Goal: Transaction & Acquisition: Purchase product/service

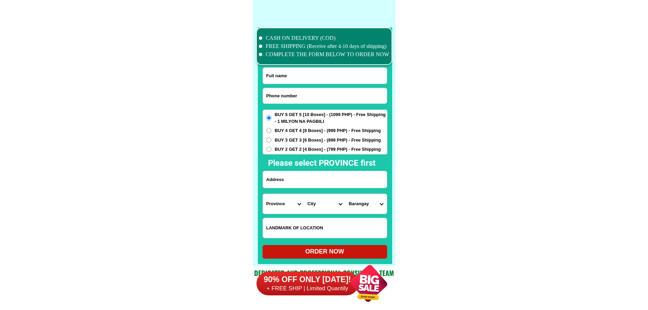
scroll to position [5285, 0]
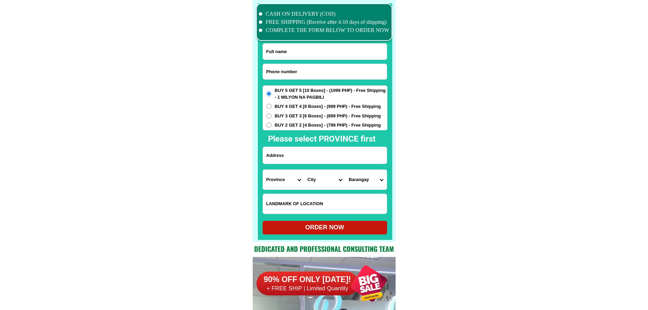
click at [320, 71] on input "Input phone_number" at bounding box center [325, 71] width 124 height 15
paste input "malapit Po sa Muzon Pabahay Elem. School."
click at [321, 74] on input "malapit Po sa Muzon Pabahay Elem. School." at bounding box center [325, 71] width 124 height 15
paste input "0928 543 0023"
click at [286, 71] on input "0928 543 0023" at bounding box center [325, 71] width 124 height 15
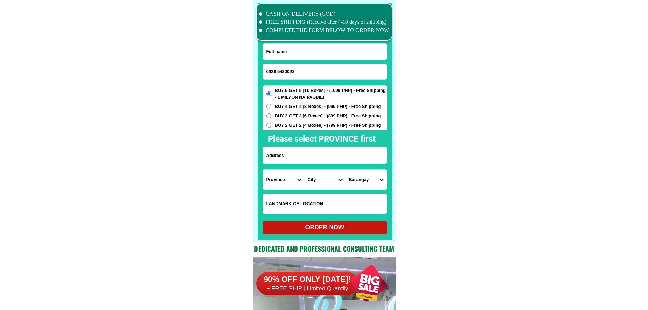
click at [277, 71] on input "0928 5430023" at bounding box center [325, 71] width 124 height 15
type input "09285430023"
drag, startPoint x: 308, startPoint y: 54, endPoint x: 319, endPoint y: 58, distance: 11.4
click at [309, 54] on input "Input full_name" at bounding box center [325, 52] width 124 height 16
paste input "Mary ann Casera"
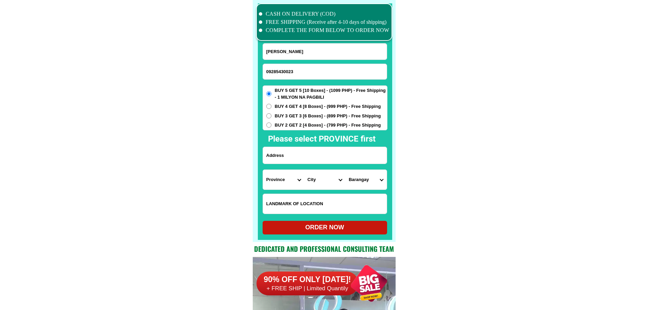
type input "Mary ann Casera"
click at [313, 75] on input "09285430023" at bounding box center [325, 71] width 124 height 15
paste input "098543550"
type input "09098543550"
paste input "Isabel Amacna"
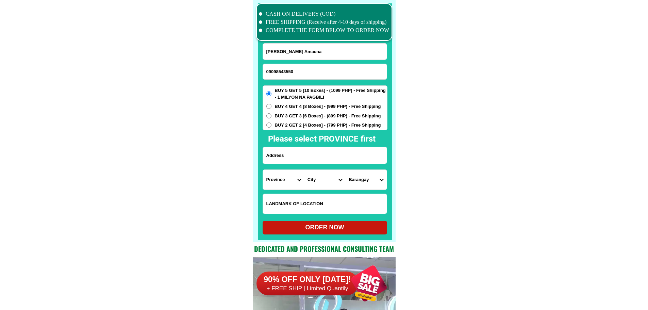
click at [325, 49] on input "Mary ann CaseraIsabel Amacna" at bounding box center [325, 52] width 124 height 16
paste input "Input full_name"
type input "Isabel Amacna"
drag, startPoint x: 310, startPoint y: 150, endPoint x: 290, endPoint y: 176, distance: 33.5
click at [310, 150] on input "Input address" at bounding box center [325, 155] width 124 height 17
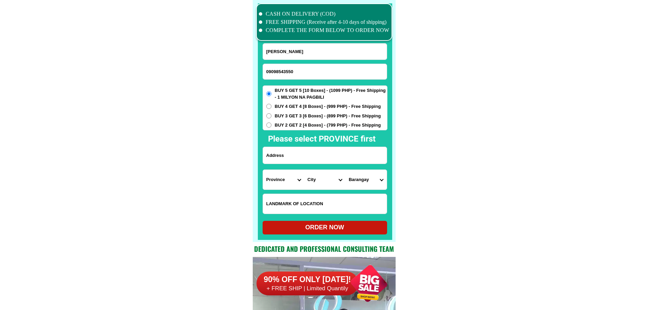
paste input "Quezon bukidnon balangay 1b poblacion"
type input "Quezon bukidnon balangay 1b poblacion"
click at [282, 182] on select "Province [GEOGRAPHIC_DATA] [GEOGRAPHIC_DATA] [GEOGRAPHIC_DATA] [GEOGRAPHIC_DATA…" at bounding box center [283, 180] width 41 height 20
select select "63_397"
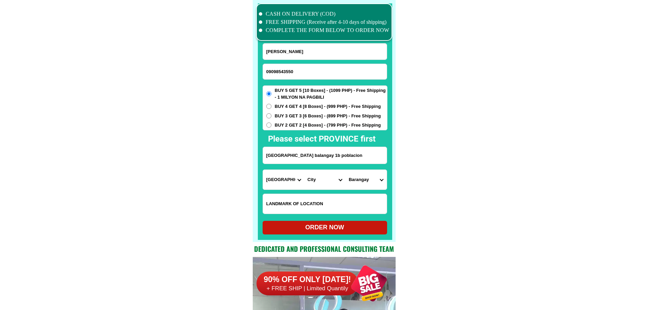
click at [321, 179] on select "City Agdangan Alabat Atimonan Burdeos Calauag Catanauan General-nakar Guinayang…" at bounding box center [324, 180] width 41 height 20
select select "63_3978270"
click at [274, 179] on select "Province [GEOGRAPHIC_DATA] [GEOGRAPHIC_DATA] [GEOGRAPHIC_DATA] [GEOGRAPHIC_DATA…" at bounding box center [283, 180] width 41 height 20
select select "63_623"
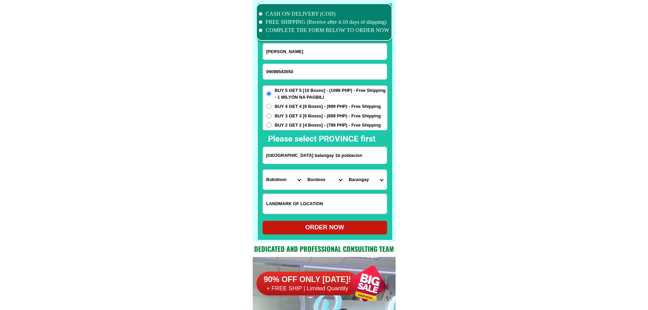
click at [263, 170] on select "Province [GEOGRAPHIC_DATA] [GEOGRAPHIC_DATA] [GEOGRAPHIC_DATA] [GEOGRAPHIC_DATA…" at bounding box center [283, 180] width 41 height 20
click at [326, 184] on select "City Baungon Bukidnon-malitbog Bukidnon-quezon Bukidnon-san-fernando Cabanglasa…" at bounding box center [324, 180] width 41 height 20
select select "63_6237611"
click at [304, 170] on select "City Baungon Bukidnon-malitbog Bukidnon-quezon Bukidnon-san-fernando Cabanglasa…" at bounding box center [324, 180] width 41 height 20
click at [369, 181] on select "Barangay Butong C-handumanan Cawayan Cebole Delapa Dumalama Kiburiao Kipaypayon…" at bounding box center [365, 180] width 41 height 20
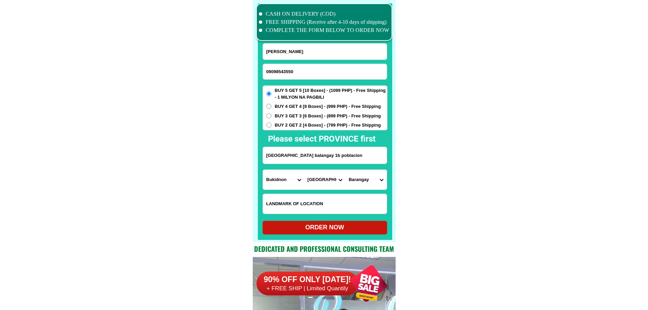
click at [369, 181] on select "Barangay Butong C-handumanan Cawayan Cebole Delapa Dumalama Kiburiao Kipaypayon…" at bounding box center [365, 180] width 41 height 20
click at [369, 182] on select "Barangay Butong C-handumanan Cawayan Cebole Delapa Dumalama Kiburiao Kipaypayon…" at bounding box center [365, 180] width 41 height 20
select select "63_62376112930"
click at [345, 170] on select "Barangay Butong C-handumanan Cawayan Cebole Delapa Dumalama Kiburiao Kipaypayon…" at bounding box center [365, 180] width 41 height 20
click at [339, 231] on div "ORDER NOW" at bounding box center [324, 227] width 124 height 9
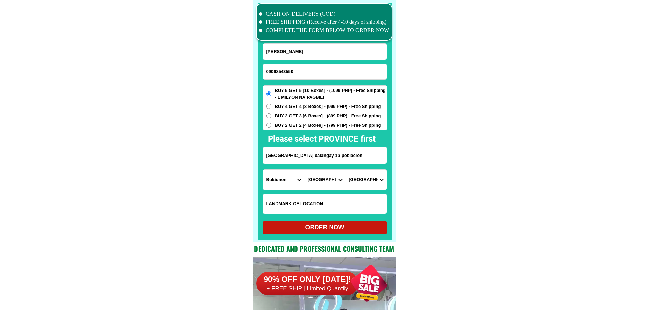
radio input "true"
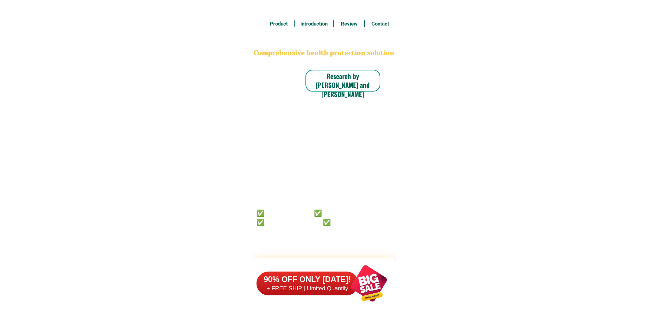
scroll to position [5285, 0]
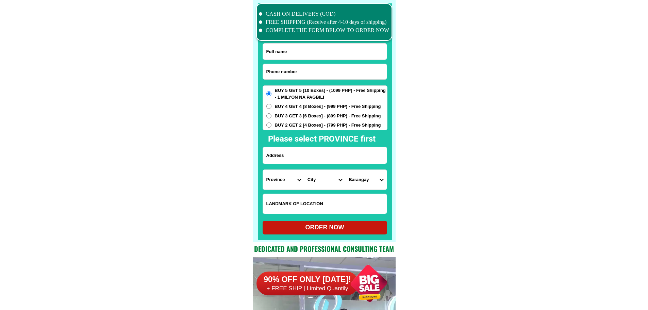
click at [313, 72] on input "Input phone_number" at bounding box center [325, 71] width 124 height 15
paste input "09913737996"
type input "09913737996"
click at [327, 56] on input "Input full_name" at bounding box center [325, 52] width 124 height 16
paste input "[PERSON_NAME] [PERSON_NAME]"
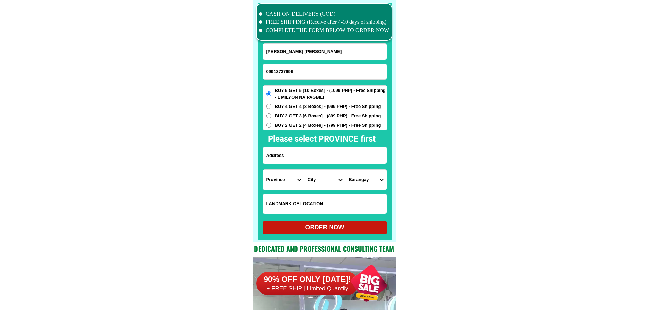
type input "[PERSON_NAME] [PERSON_NAME]"
drag, startPoint x: 344, startPoint y: 154, endPoint x: 348, endPoint y: 155, distance: 3.9
click at [345, 155] on input "Input address" at bounding box center [325, 155] width 124 height 17
paste input "P-3 NACIONAL HI-WAY POBLACION NABUNTURAN (ADJACENT [GEOGRAPHIC_DATA]) [GEOGRAPH…"
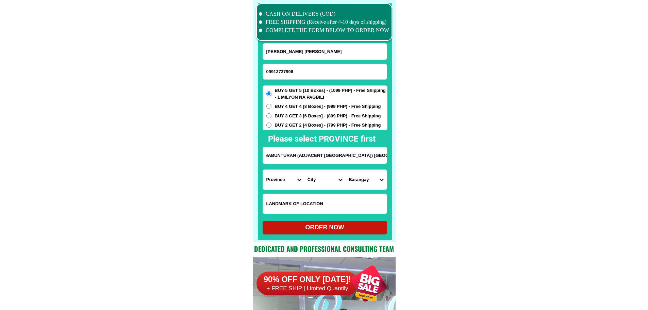
type input "P-3 NACIONAL HI-WAY POBLACION NABUNTURAN (ADJACENT [GEOGRAPHIC_DATA]) [GEOGRAPH…"
drag, startPoint x: 318, startPoint y: 161, endPoint x: 461, endPoint y: 171, distance: 142.8
click at [286, 182] on select "Province [GEOGRAPHIC_DATA] [GEOGRAPHIC_DATA] [GEOGRAPHIC_DATA] [GEOGRAPHIC_DATA…" at bounding box center [283, 180] width 41 height 20
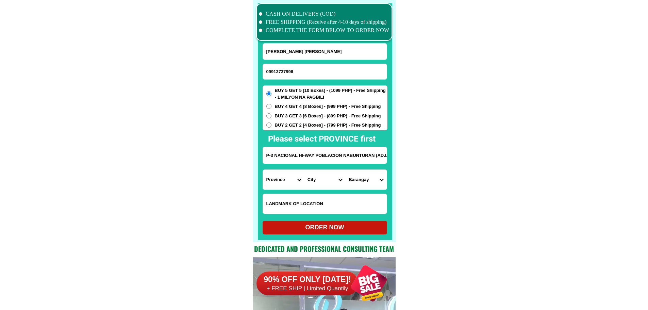
select select "63_882"
drag, startPoint x: 362, startPoint y: 153, endPoint x: 462, endPoint y: 173, distance: 101.8
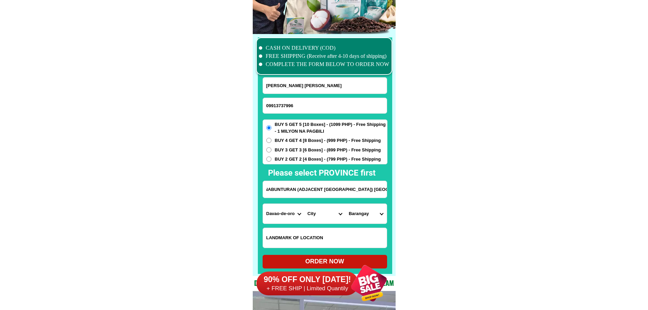
scroll to position [0, 0]
drag, startPoint x: 443, startPoint y: 186, endPoint x: 448, endPoint y: 195, distance: 10.2
click at [326, 214] on select "City [GEOGRAPHIC_DATA]-DE-ORO-[GEOGRAPHIC_DATA] DAVAO-DE-ORO-[PERSON_NAME] Maco…" at bounding box center [324, 214] width 41 height 20
select select "63_8825277"
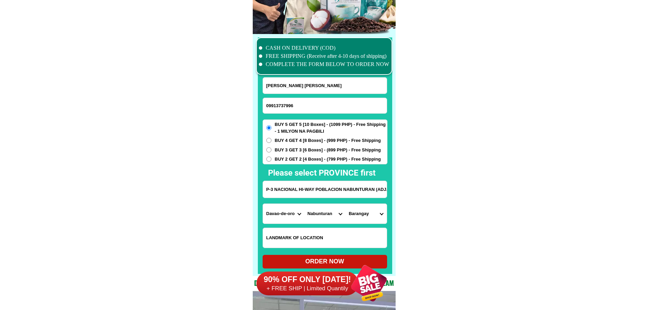
click at [369, 213] on select "Barangay Anislagan Antiquera [PERSON_NAME][GEOGRAPHIC_DATA] [PERSON_NAME] Cabid…" at bounding box center [365, 214] width 41 height 20
select select "63_88252777602"
click at [354, 256] on form "[PERSON_NAME] [PERSON_NAME] 09913737996 ORDER NOW P-3 NACIONAL HI-[GEOGRAPHIC_D…" at bounding box center [324, 172] width 125 height 191
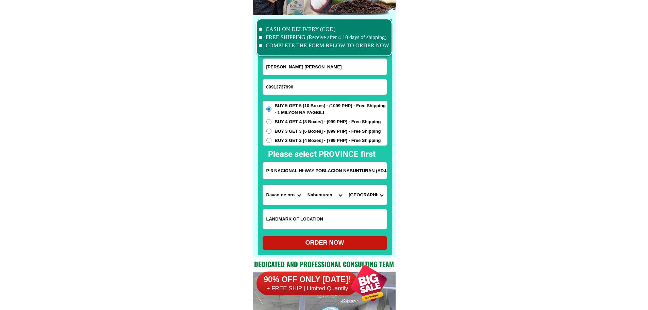
scroll to position [5285, 0]
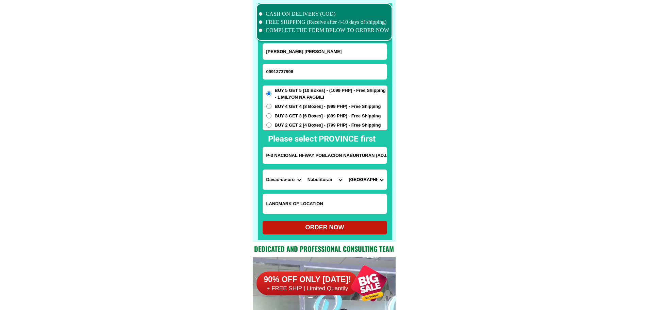
click at [351, 223] on div "ORDER NOW" at bounding box center [324, 227] width 124 height 9
radio input "true"
click at [315, 74] on input "Input phone_number" at bounding box center [325, 71] width 124 height 15
paste input "0927/399/8229"
click at [286, 70] on input "0927/399/8229" at bounding box center [325, 71] width 124 height 15
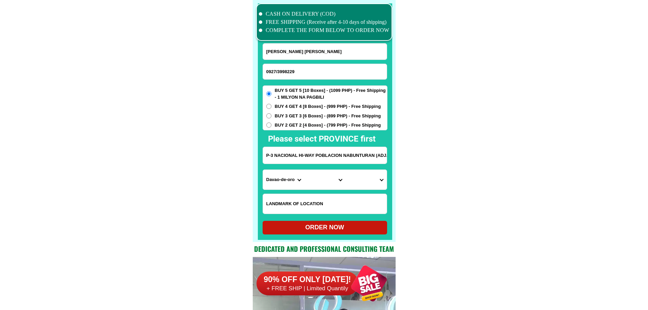
click at [277, 71] on input "0927/3998229" at bounding box center [325, 71] width 124 height 15
type input "09273998229"
paste input "[PERSON_NAME]"
drag, startPoint x: 317, startPoint y: 52, endPoint x: 326, endPoint y: 55, distance: 9.7
click at [317, 52] on input "Input full_name" at bounding box center [325, 52] width 124 height 16
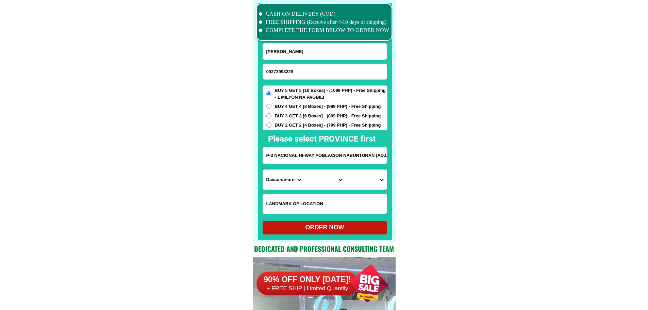
type input "[PERSON_NAME]"
click at [332, 160] on input "Input address" at bounding box center [325, 155] width 124 height 17
paste input "No. 59 brgy. [GEOGRAPHIC_DATA], [GEOGRAPHIC_DATA], [GEOGRAPHIC_DATA]"
click at [350, 156] on input "No. 59 brgy. [GEOGRAPHIC_DATA], [GEOGRAPHIC_DATA], [GEOGRAPHIC_DATA]" at bounding box center [325, 155] width 124 height 17
paste input "No. 59 brgy. [GEOGRAPHIC_DATA], [GEOGRAPHIC_DATA], [GEOGRAPHIC_DATA]"
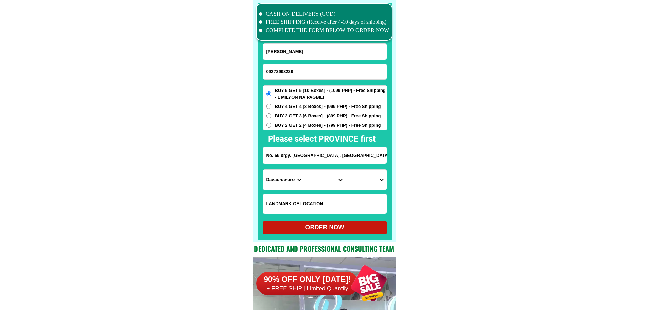
scroll to position [0, 52]
paste input "Input address"
type input "No. 59 brgy. [GEOGRAPHIC_DATA], [GEOGRAPHIC_DATA], [GEOGRAPHIC_DATA]"
click at [286, 181] on select "Province [GEOGRAPHIC_DATA] [GEOGRAPHIC_DATA] [GEOGRAPHIC_DATA] [GEOGRAPHIC_DATA…" at bounding box center [283, 180] width 41 height 20
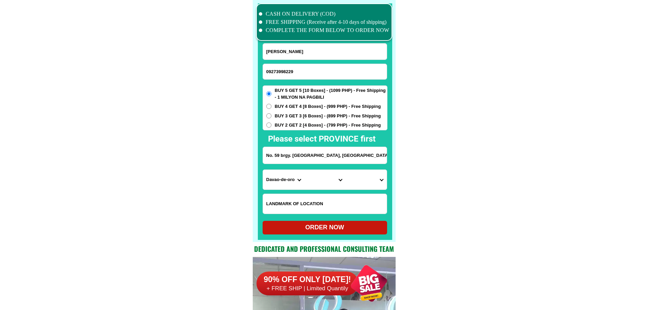
select select "63_108"
click at [263, 170] on select "Province [GEOGRAPHIC_DATA] [GEOGRAPHIC_DATA] [GEOGRAPHIC_DATA] [GEOGRAPHIC_DATA…" at bounding box center [283, 180] width 41 height 20
click at [325, 173] on select "City Agoncillo Alitagtag Allacapan [GEOGRAPHIC_DATA] [GEOGRAPHIC_DATA]-balete […" at bounding box center [324, 180] width 41 height 20
select select "63_1085124"
click at [304, 170] on select "City Agoncillo Alitagtag Allacapan [GEOGRAPHIC_DATA] [GEOGRAPHIC_DATA]-balete […" at bounding box center [324, 180] width 41 height 20
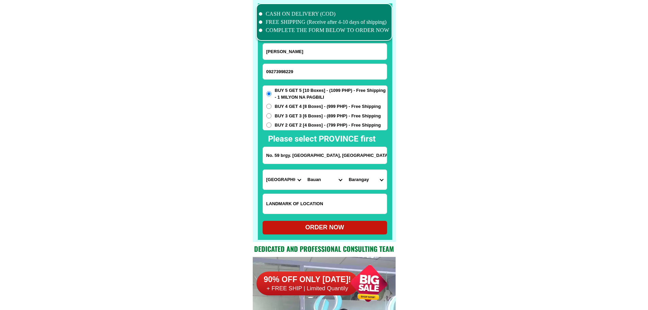
click at [355, 174] on select "[GEOGRAPHIC_DATA] As-is [GEOGRAPHIC_DATA] Baguilawa Balayong Barangay i (pob.) …" at bounding box center [365, 180] width 41 height 20
select select "63_10851247978"
click at [346, 225] on div "ORDER NOW" at bounding box center [324, 227] width 124 height 9
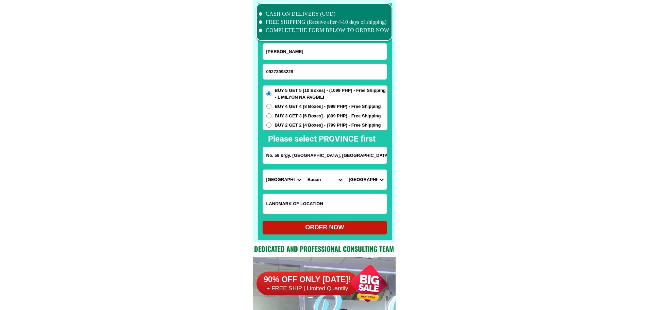
type input "[PERSON_NAME]"
radio input "true"
click at [304, 73] on input "Input phone_number" at bounding box center [325, 71] width 124 height 15
click at [322, 47] on input "Input full_name" at bounding box center [325, 52] width 124 height 16
paste input "[PERSON_NAME]"
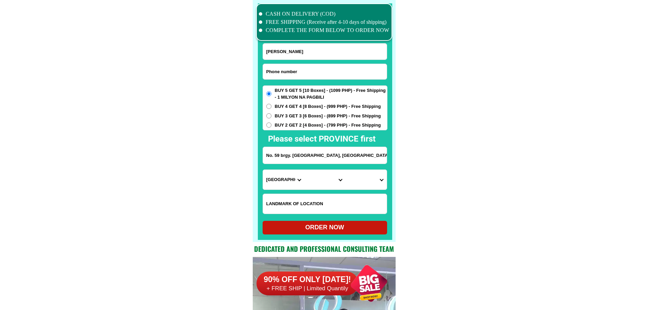
type input "[PERSON_NAME]"
click at [285, 71] on input "Input phone_number" at bounding box center [325, 71] width 124 height 15
click at [316, 71] on input "Input phone_number" at bounding box center [325, 71] width 124 height 15
paste input "09486793048"
type input "09486793048"
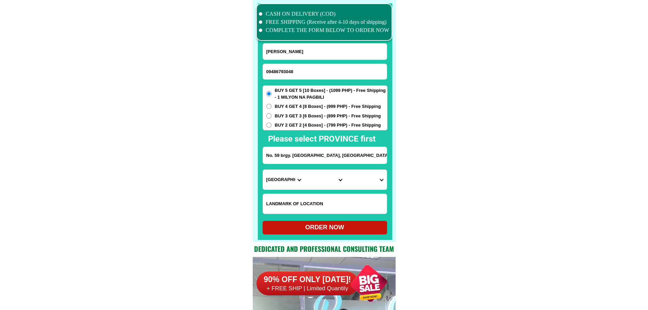
click at [307, 105] on span "BUY 4 GET 4 [8 Boxes] - (999 PHP) - Free Shipping" at bounding box center [328, 106] width 106 height 7
click at [271, 105] on input "BUY 4 GET 4 [8 Boxes] - (999 PHP) - Free Shipping" at bounding box center [268, 106] width 5 height 5
radio input "true"
click at [314, 160] on input "Input address" at bounding box center [325, 155] width 124 height 17
paste input "203 Galaxy [GEOGRAPHIC_DATA] Brgy [PERSON_NAME]"
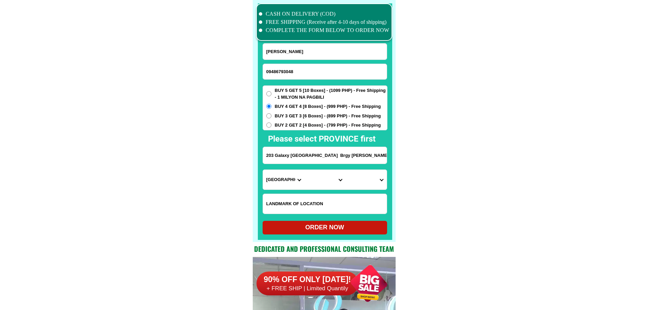
type input "203 Galaxy [GEOGRAPHIC_DATA] Brgy [PERSON_NAME]"
click at [310, 201] on input "Input LANDMARKOFLOCATION" at bounding box center [325, 204] width 124 height 20
paste input "Besides the 2 storey Building Fronting Coconut bearing tree"
type input "Besides the 2 storey Building Fronting Coconut bearing tree"
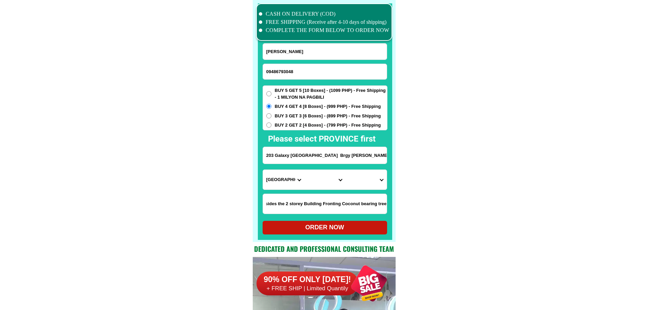
scroll to position [0, 0]
click at [278, 177] on select "Province [GEOGRAPHIC_DATA] [GEOGRAPHIC_DATA] [GEOGRAPHIC_DATA] [GEOGRAPHIC_DATA…" at bounding box center [283, 180] width 41 height 20
drag, startPoint x: 278, startPoint y: 180, endPoint x: 284, endPoint y: 180, distance: 5.8
click at [279, 180] on select "Province [GEOGRAPHIC_DATA] [GEOGRAPHIC_DATA] [GEOGRAPHIC_DATA] [GEOGRAPHIC_DATA…" at bounding box center [283, 180] width 41 height 20
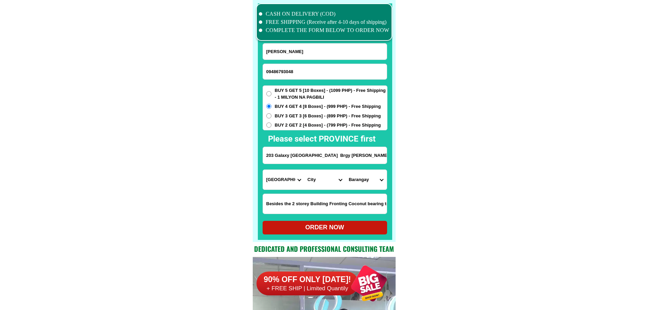
select select "63_738"
click at [319, 178] on select "City [GEOGRAPHIC_DATA] [GEOGRAPHIC_DATA]-city [GEOGRAPHIC_DATA] [GEOGRAPHIC_DAT…" at bounding box center [324, 180] width 41 height 20
select select "63_7387159"
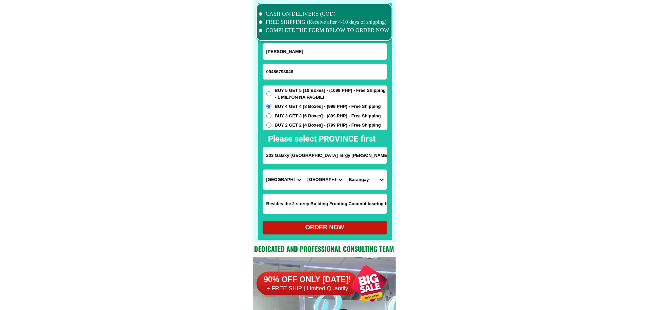
click at [375, 182] on select "[GEOGRAPHIC_DATA] [PERSON_NAME] (lasang) [PERSON_NAME] Angalan Atan-awe Baganih…" at bounding box center [365, 180] width 41 height 20
select select "63_73871596950"
click at [365, 185] on select "[GEOGRAPHIC_DATA] [PERSON_NAME] (lasang) [PERSON_NAME] Angalan Atan-awe Baganih…" at bounding box center [365, 180] width 41 height 20
click at [340, 237] on div at bounding box center [325, 121] width 134 height 236
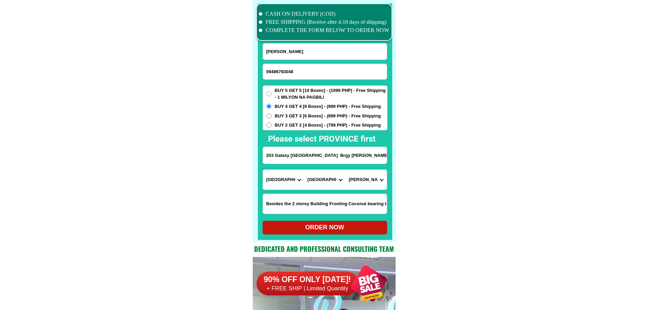
click at [340, 225] on div "ORDER NOW" at bounding box center [324, 227] width 124 height 9
radio input "true"
click at [307, 62] on form "[PERSON_NAME] 09486793048 ORDER NOW 203 Galaxy [GEOGRAPHIC_DATA] [GEOGRAPHIC_DA…" at bounding box center [324, 138] width 125 height 191
paste input "09275216454"
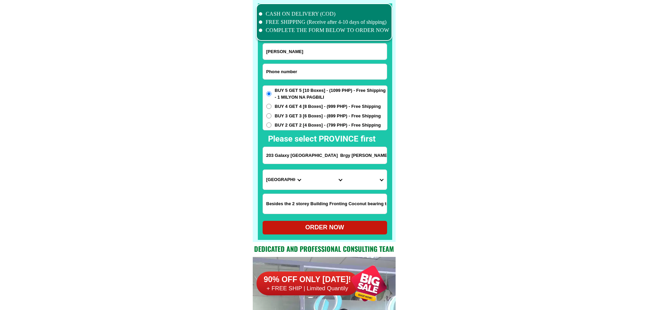
click at [306, 73] on input "Input phone_number" at bounding box center [325, 71] width 124 height 15
click at [300, 69] on input "09275216454" at bounding box center [325, 71] width 124 height 15
paste input "639382239217"
type input "[PHONE_NUMBER]"
click at [311, 51] on input "Input full_name" at bounding box center [325, 52] width 124 height 16
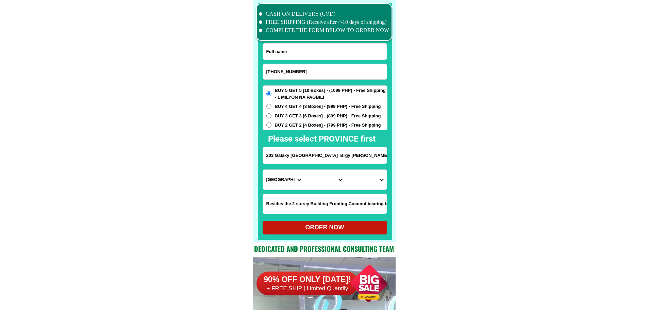
paste input "[PERSON_NAME] [PERSON_NAME]"
type input "[PERSON_NAME] [PERSON_NAME]"
click at [353, 153] on input "Input address" at bounding box center [325, 155] width 124 height 17
paste input "[PERSON_NAME] de Amor Purok 2 Kapatagan [GEOGRAPHIC_DATA]"
type input "[PERSON_NAME] de Amor Purok 2 Kapatagan [GEOGRAPHIC_DATA]"
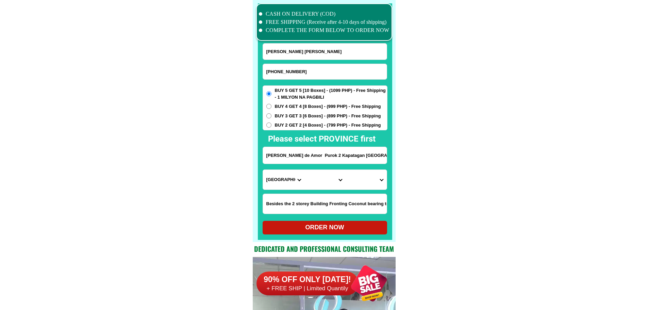
click at [287, 175] on select "Province [GEOGRAPHIC_DATA] [GEOGRAPHIC_DATA] [GEOGRAPHIC_DATA] [GEOGRAPHIC_DATA…" at bounding box center [283, 180] width 41 height 20
drag, startPoint x: 322, startPoint y: 180, endPoint x: 310, endPoint y: 139, distance: 42.7
click at [322, 180] on select "City" at bounding box center [324, 180] width 41 height 20
click at [296, 181] on select "Province [GEOGRAPHIC_DATA] [GEOGRAPHIC_DATA] [GEOGRAPHIC_DATA] [GEOGRAPHIC_DATA…" at bounding box center [283, 180] width 41 height 20
click at [284, 178] on select "Province [GEOGRAPHIC_DATA] [GEOGRAPHIC_DATA] [GEOGRAPHIC_DATA] [GEOGRAPHIC_DATA…" at bounding box center [283, 180] width 41 height 20
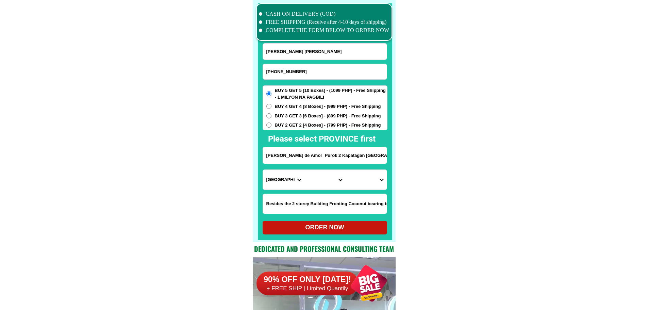
click at [280, 180] on select "Province [GEOGRAPHIC_DATA] [GEOGRAPHIC_DATA] [GEOGRAPHIC_DATA] [GEOGRAPHIC_DATA…" at bounding box center [283, 180] width 41 height 20
click at [282, 174] on select "Province [GEOGRAPHIC_DATA] [GEOGRAPHIC_DATA] [GEOGRAPHIC_DATA] [GEOGRAPHIC_DATA…" at bounding box center [283, 180] width 41 height 20
click at [284, 178] on select "Province [GEOGRAPHIC_DATA] [GEOGRAPHIC_DATA] [GEOGRAPHIC_DATA] [GEOGRAPHIC_DATA…" at bounding box center [283, 180] width 41 height 20
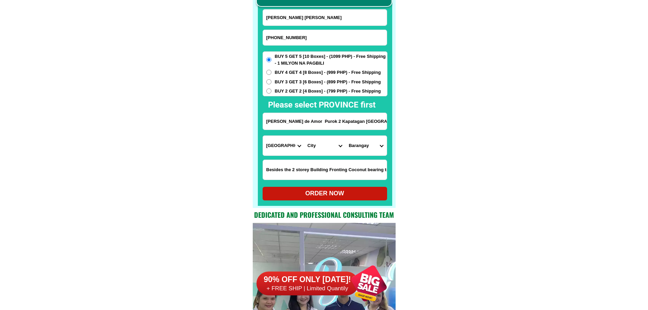
click at [289, 143] on select "Province [GEOGRAPHIC_DATA] [GEOGRAPHIC_DATA] [GEOGRAPHIC_DATA] [GEOGRAPHIC_DATA…" at bounding box center [283, 146] width 41 height 20
select select "63_773"
click at [263, 136] on select "Province [GEOGRAPHIC_DATA] [GEOGRAPHIC_DATA] [GEOGRAPHIC_DATA] [GEOGRAPHIC_DATA…" at bounding box center [283, 146] width 41 height 20
click at [324, 149] on select "City [PERSON_NAME]-e.-[GEOGRAPHIC_DATA]-[PERSON_NAME] [GEOGRAPHIC_DATA]-[GEOGRA…" at bounding box center [324, 146] width 41 height 20
select select "63_7738586"
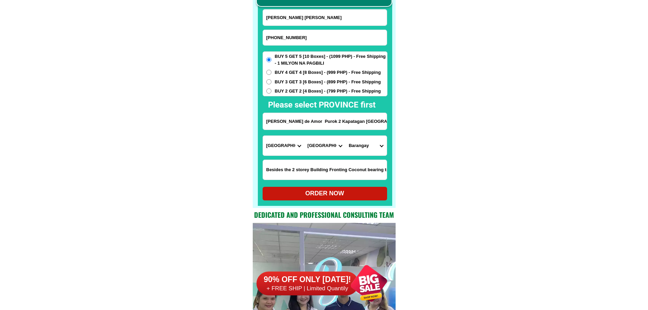
click at [288, 147] on select "Province [GEOGRAPHIC_DATA] [GEOGRAPHIC_DATA] [GEOGRAPHIC_DATA] [GEOGRAPHIC_DATA…" at bounding box center [283, 146] width 41 height 20
select select "63_880"
drag, startPoint x: 345, startPoint y: 121, endPoint x: 385, endPoint y: 122, distance: 40.1
click at [385, 122] on input "[PERSON_NAME] de Amor Purok 2 Kapatagan [GEOGRAPHIC_DATA]" at bounding box center [325, 121] width 124 height 17
click at [282, 36] on input "[PHONE_NUMBER]" at bounding box center [325, 37] width 124 height 15
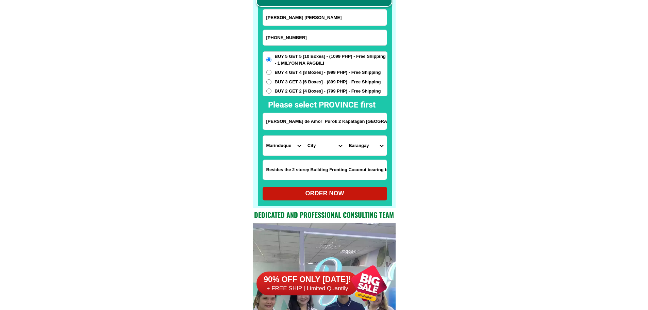
click at [282, 36] on input "[PHONE_NUMBER]" at bounding box center [325, 37] width 124 height 15
